Goal: Information Seeking & Learning: Learn about a topic

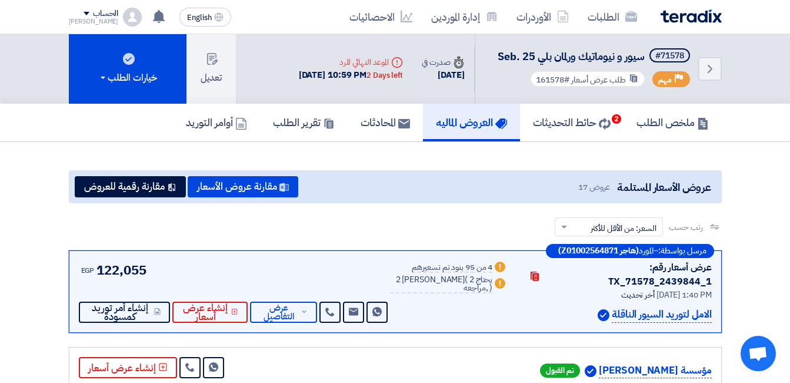
click at [491, 134] on link "العروض الماليه" at bounding box center [471, 123] width 97 height 38
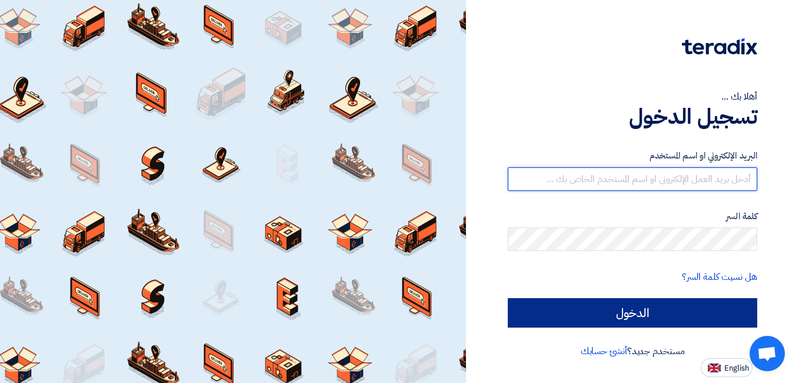
type input "mohamed.mohy@wadigroup.com.eg"
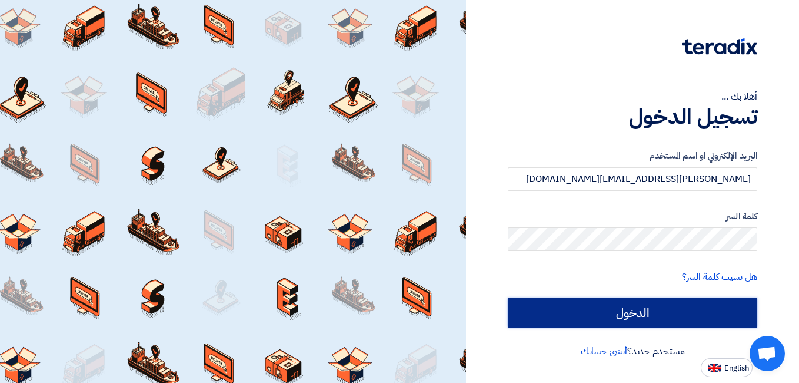
click at [611, 317] on input "الدخول" at bounding box center [633, 312] width 250 height 29
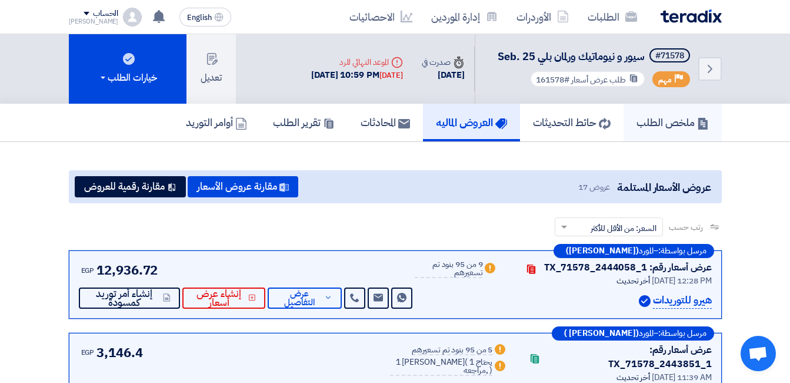
click at [660, 118] on h5 "ملخص الطلب" at bounding box center [673, 122] width 72 height 14
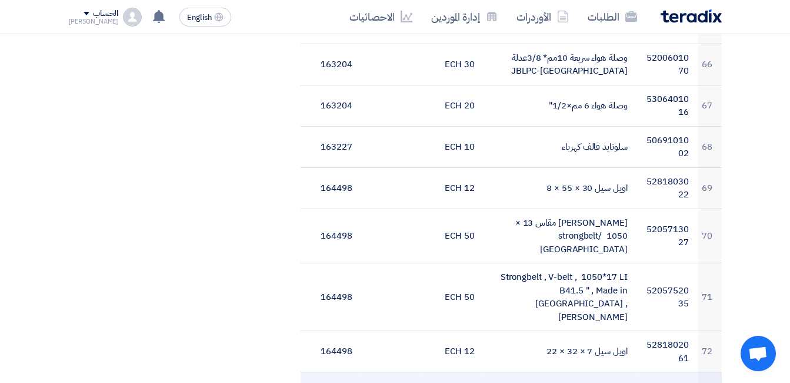
scroll to position [2884, 0]
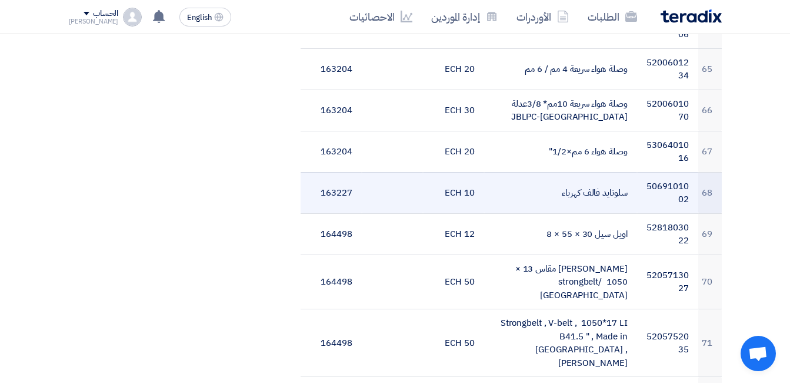
click at [599, 178] on td "سلونايد فالف كهرباء" at bounding box center [560, 192] width 153 height 41
click at [666, 175] on td "5069101002" at bounding box center [667, 192] width 61 height 41
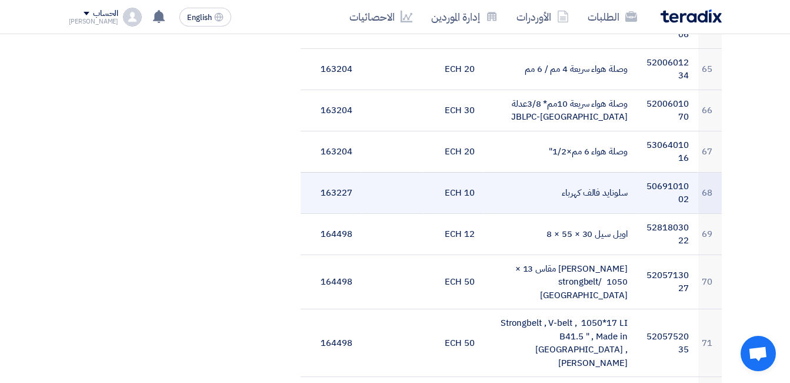
copy td "5069101002"
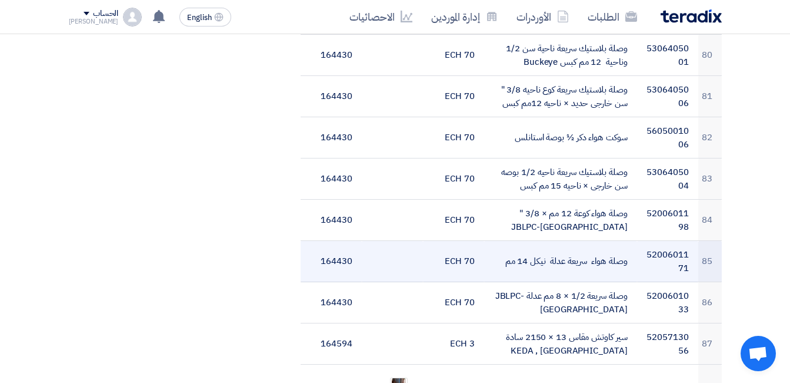
scroll to position [3531, 0]
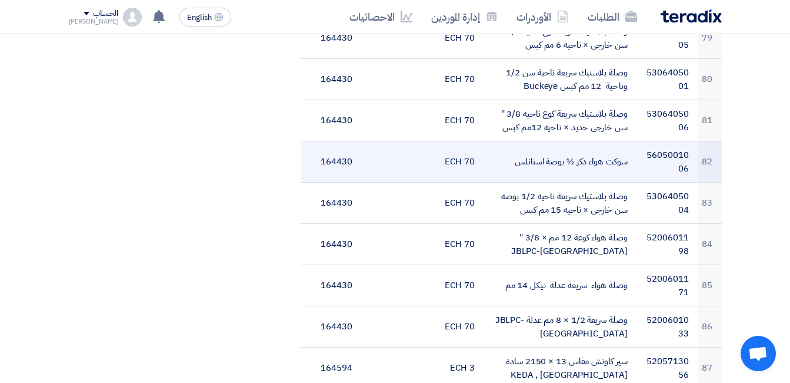
click at [620, 141] on td "سوكت هواء دكر ½ بوصة استانلس" at bounding box center [560, 161] width 153 height 41
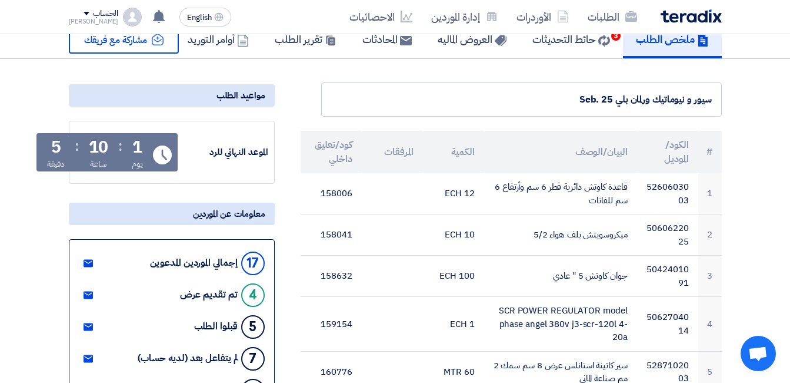
scroll to position [0, 0]
